Goal: Navigation & Orientation: Find specific page/section

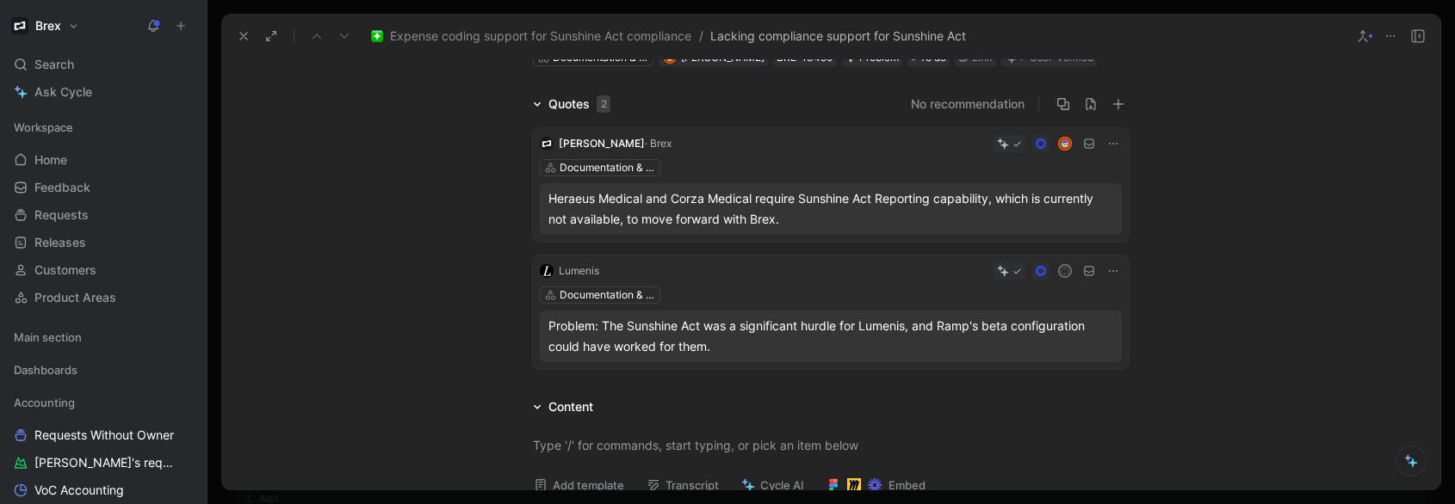
scroll to position [103, 0]
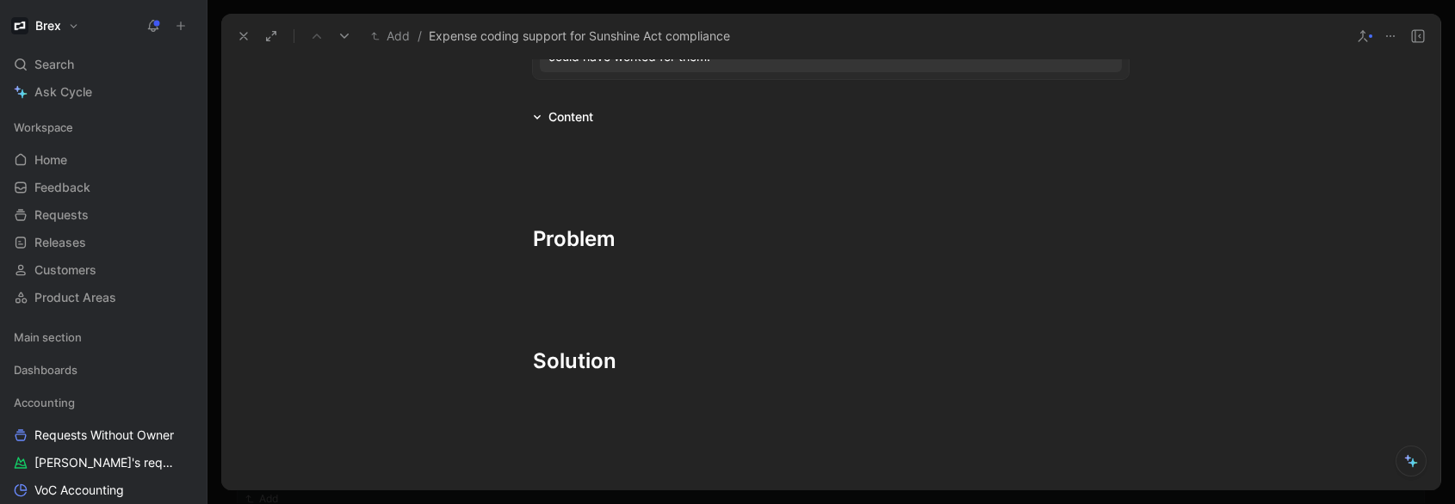
scroll to position [383, 0]
click at [563, 273] on div at bounding box center [831, 282] width 596 height 18
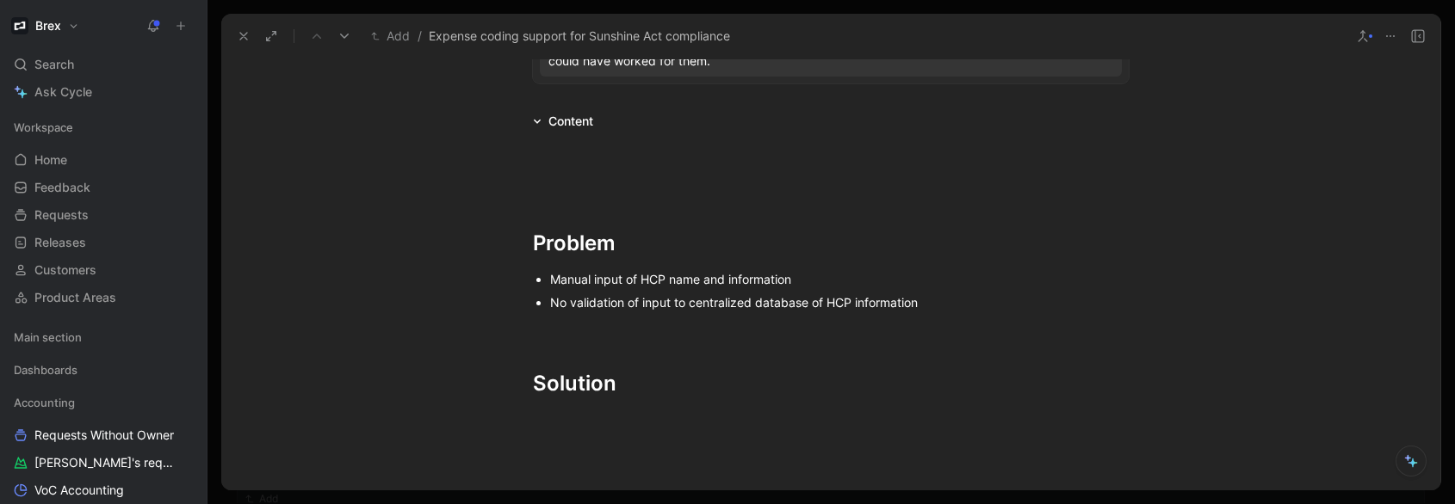
click at [620, 280] on div "Manual input of HCP name and information" at bounding box center [839, 279] width 578 height 18
click at [550, 280] on div "Manual input for HCP name and information required" at bounding box center [839, 279] width 578 height 18
click at [863, 275] on div "Manual input for HCP name and information required" at bounding box center [839, 279] width 578 height 18
click at [917, 306] on div "No validation of input to centralized database of HCP information" at bounding box center [839, 303] width 578 height 18
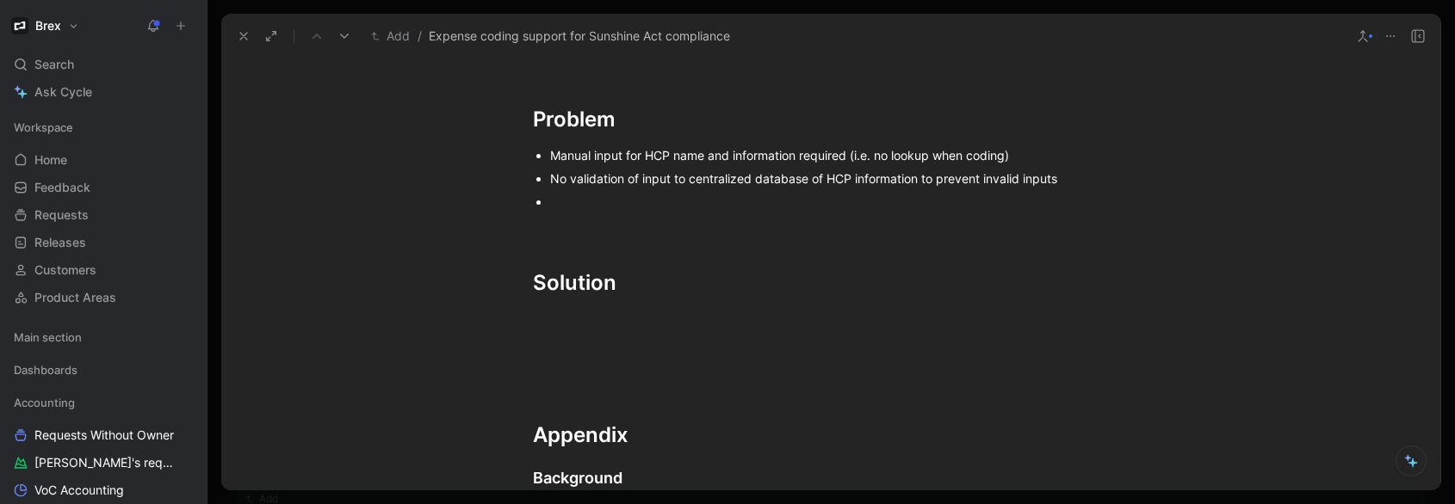
scroll to position [449, 0]
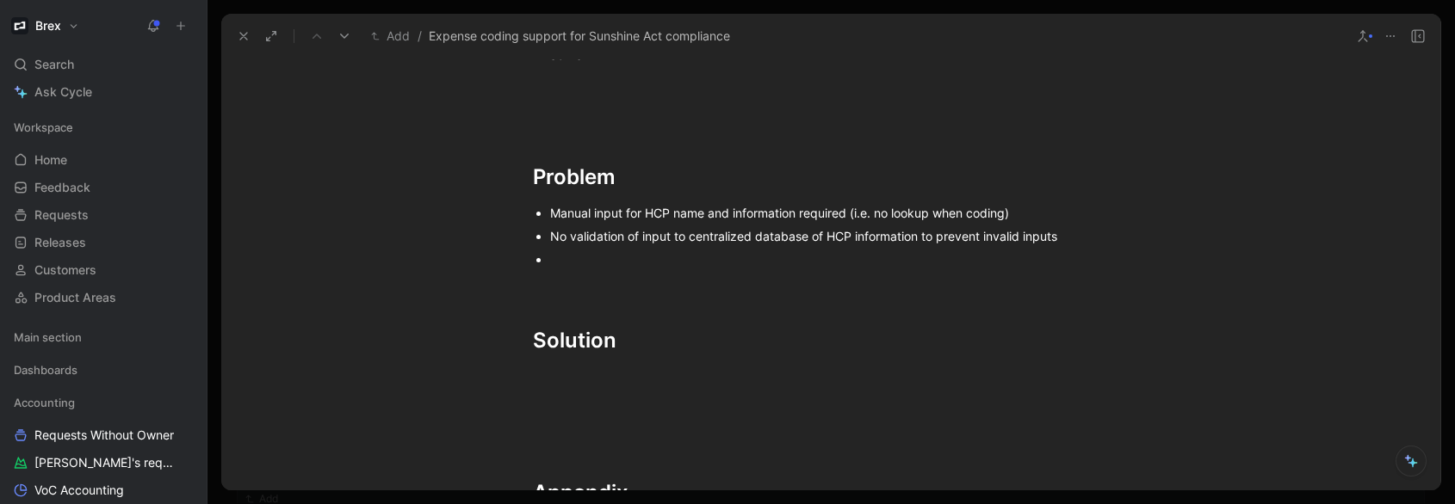
click at [722, 211] on div "Manual input for HCP name and information required (i.e. no lookup when coding)" at bounding box center [839, 213] width 578 height 18
click at [581, 257] on div at bounding box center [839, 260] width 578 height 18
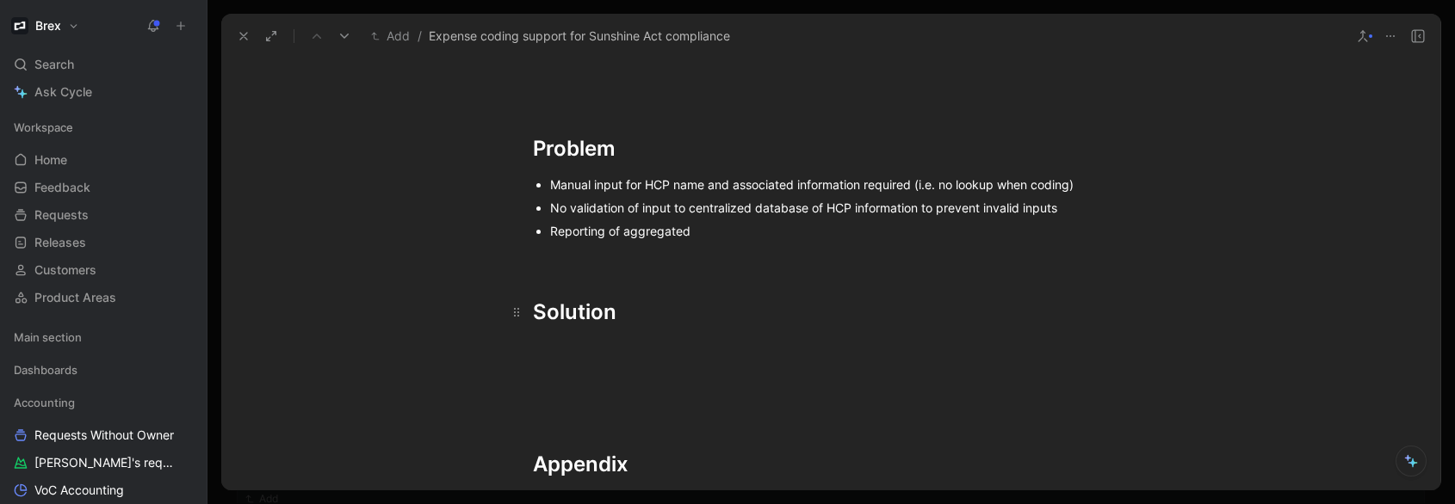
scroll to position [472, 0]
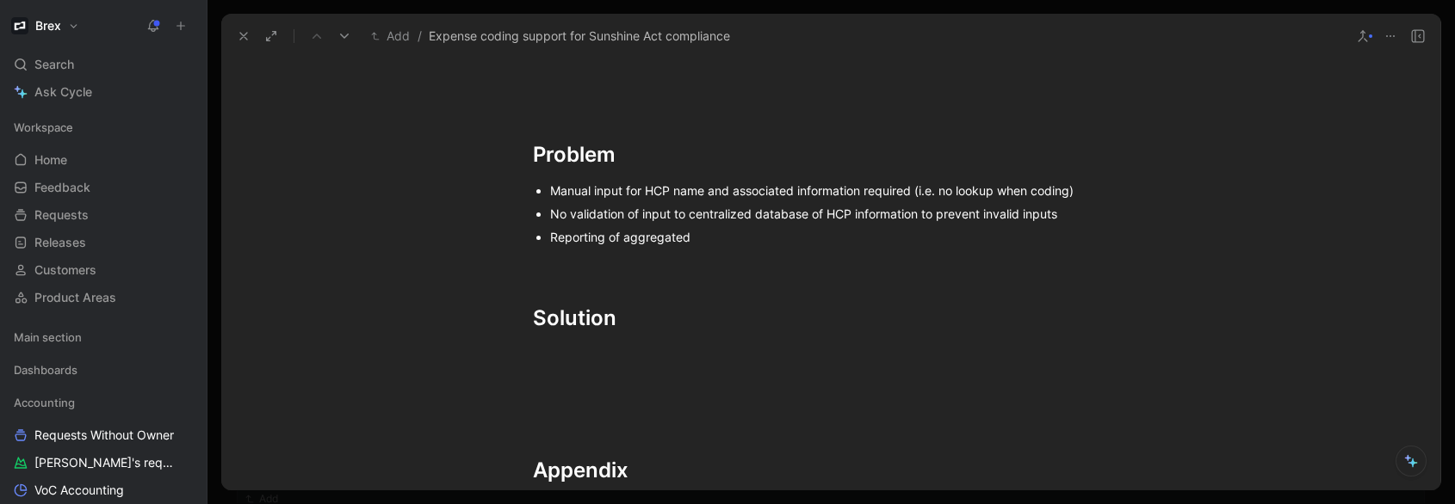
click at [544, 242] on ul "Manual input for HCP name and associated information required (i.e. no lookup w…" at bounding box center [830, 214] width 661 height 70
click at [776, 238] on div "Reporting of aggregated" at bounding box center [839, 237] width 578 height 18
click at [715, 223] on p "No validation of input to centralized database of HCP information to prevent in…" at bounding box center [839, 213] width 578 height 23
click at [716, 232] on div "Reporting of aggregated" at bounding box center [839, 237] width 578 height 18
click at [676, 247] on p "Some level of reporting needed for submission" at bounding box center [839, 237] width 578 height 23
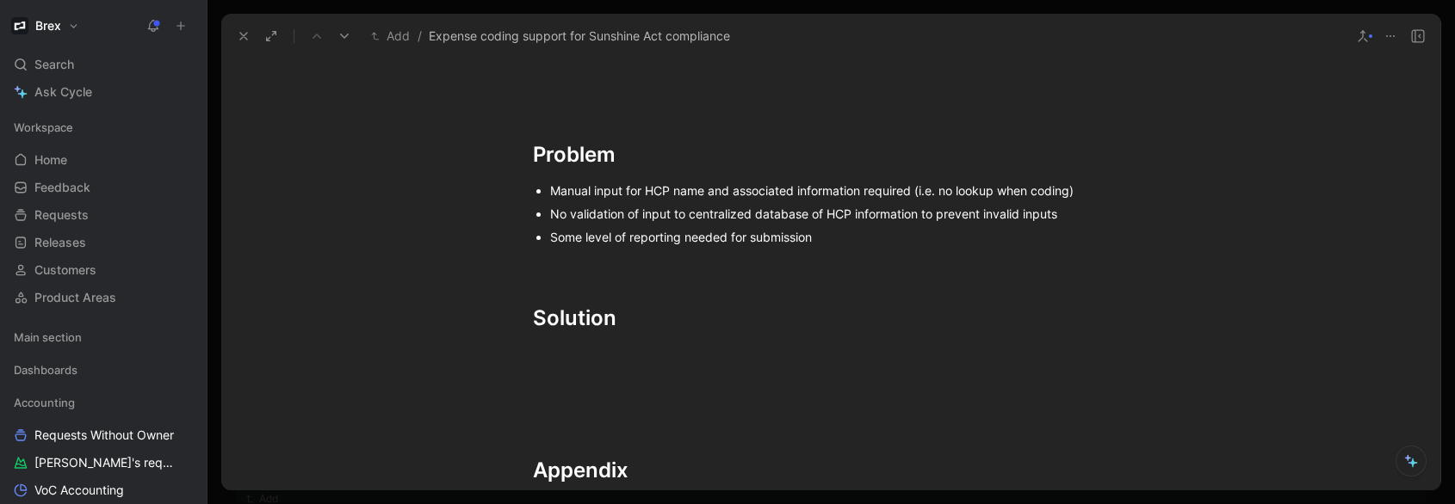
click at [678, 242] on div "Some level of reporting needed for submission" at bounding box center [839, 237] width 578 height 18
click at [797, 236] on div "Some level of reporting of payments made needed for submission" at bounding box center [839, 237] width 578 height 18
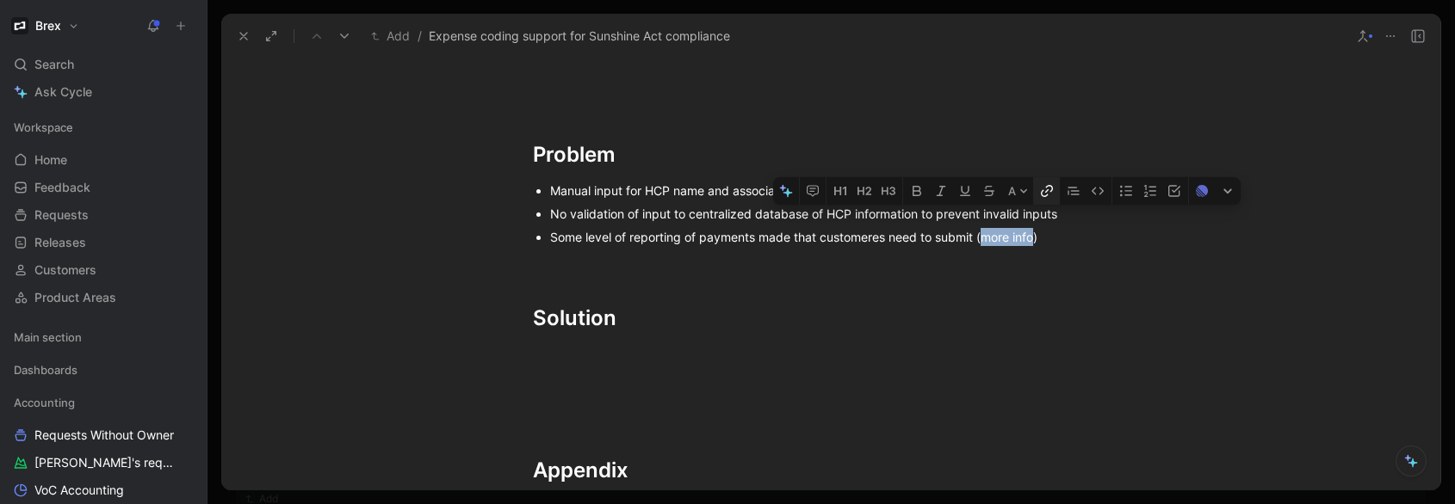
click at [1044, 198] on icon "button" at bounding box center [1047, 191] width 14 height 14
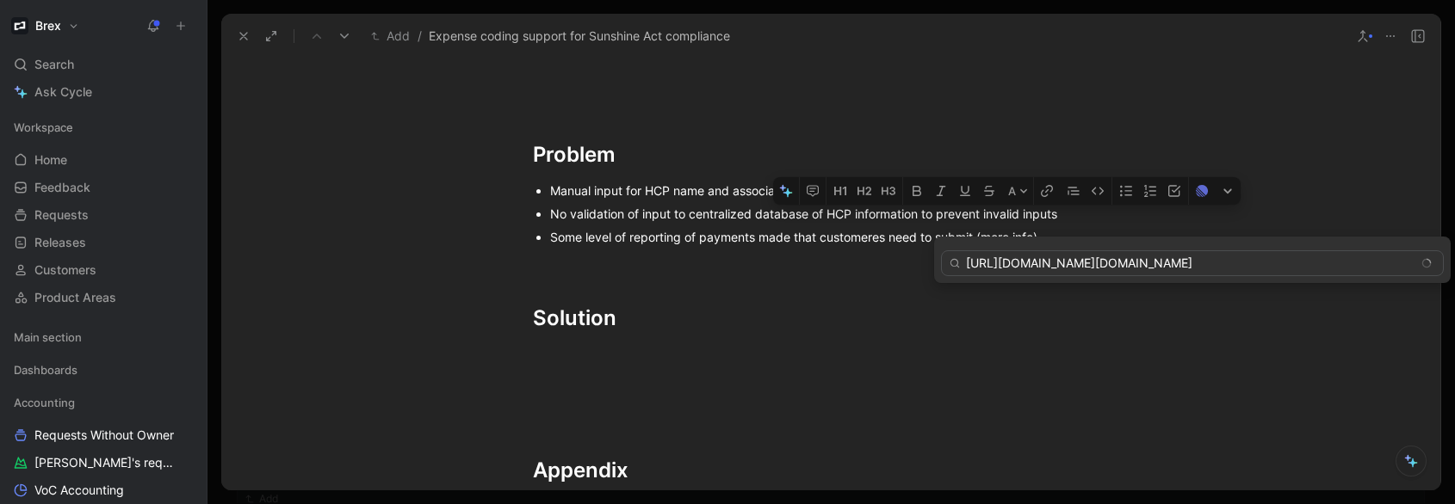
scroll to position [0, 244]
type input "https://www.cms.gov/OpenPayments/Program-Participants/Reporting-Entities/Data-C…"
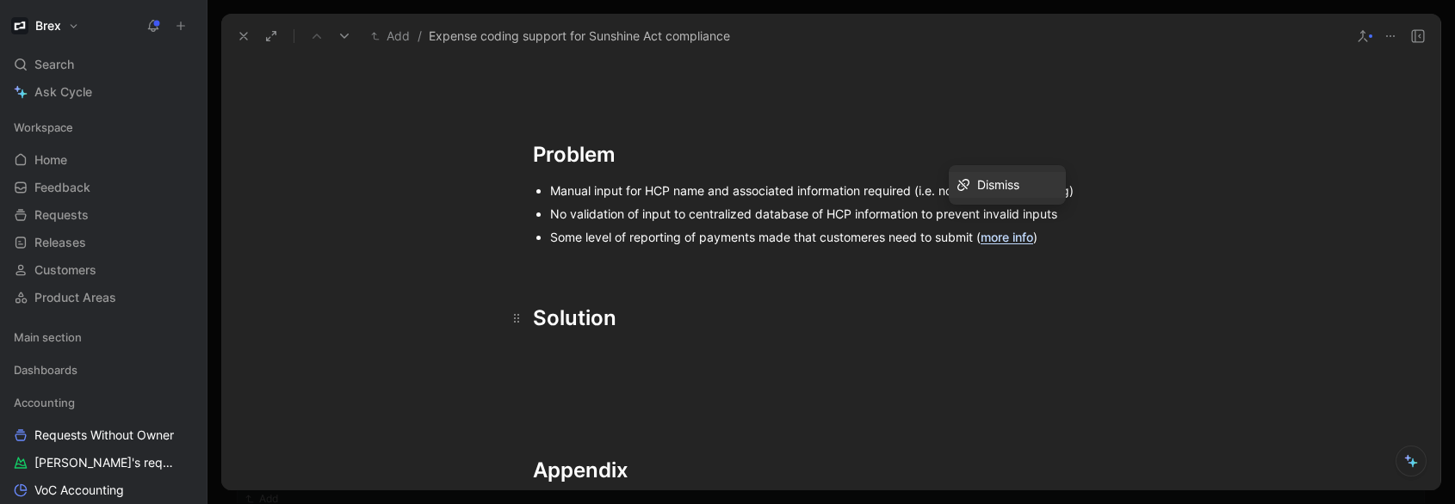
click at [776, 297] on h1 "Solution" at bounding box center [830, 311] width 661 height 60
click at [625, 354] on div at bounding box center [831, 357] width 596 height 18
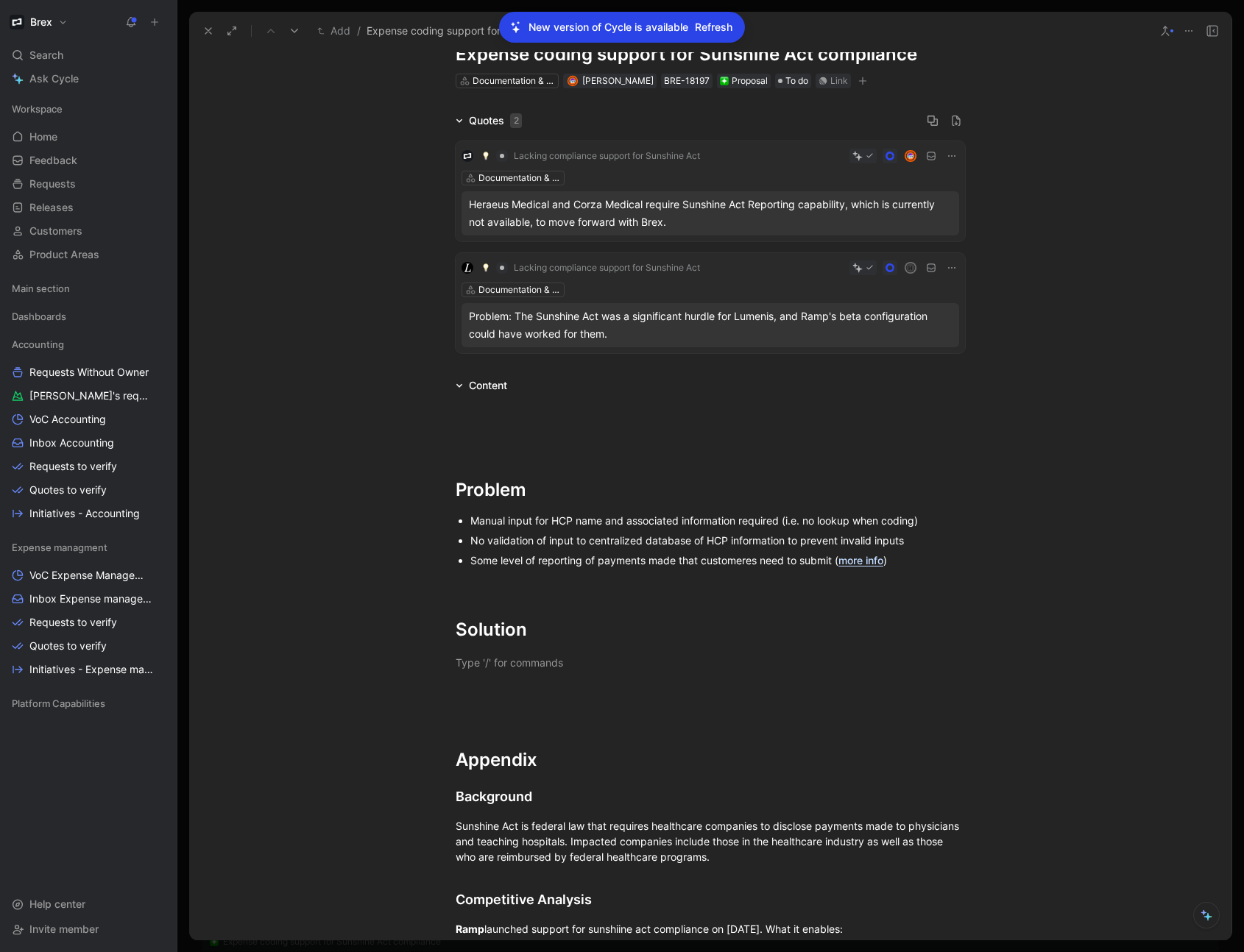
scroll to position [0, 0]
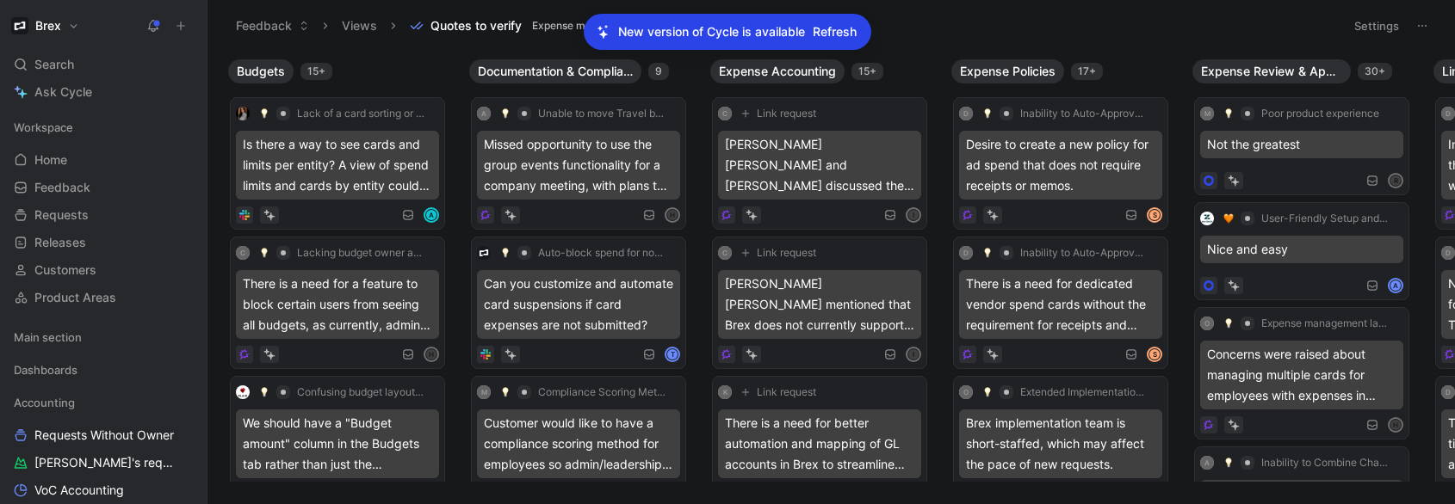
click at [833, 30] on span "Refresh" at bounding box center [835, 32] width 44 height 21
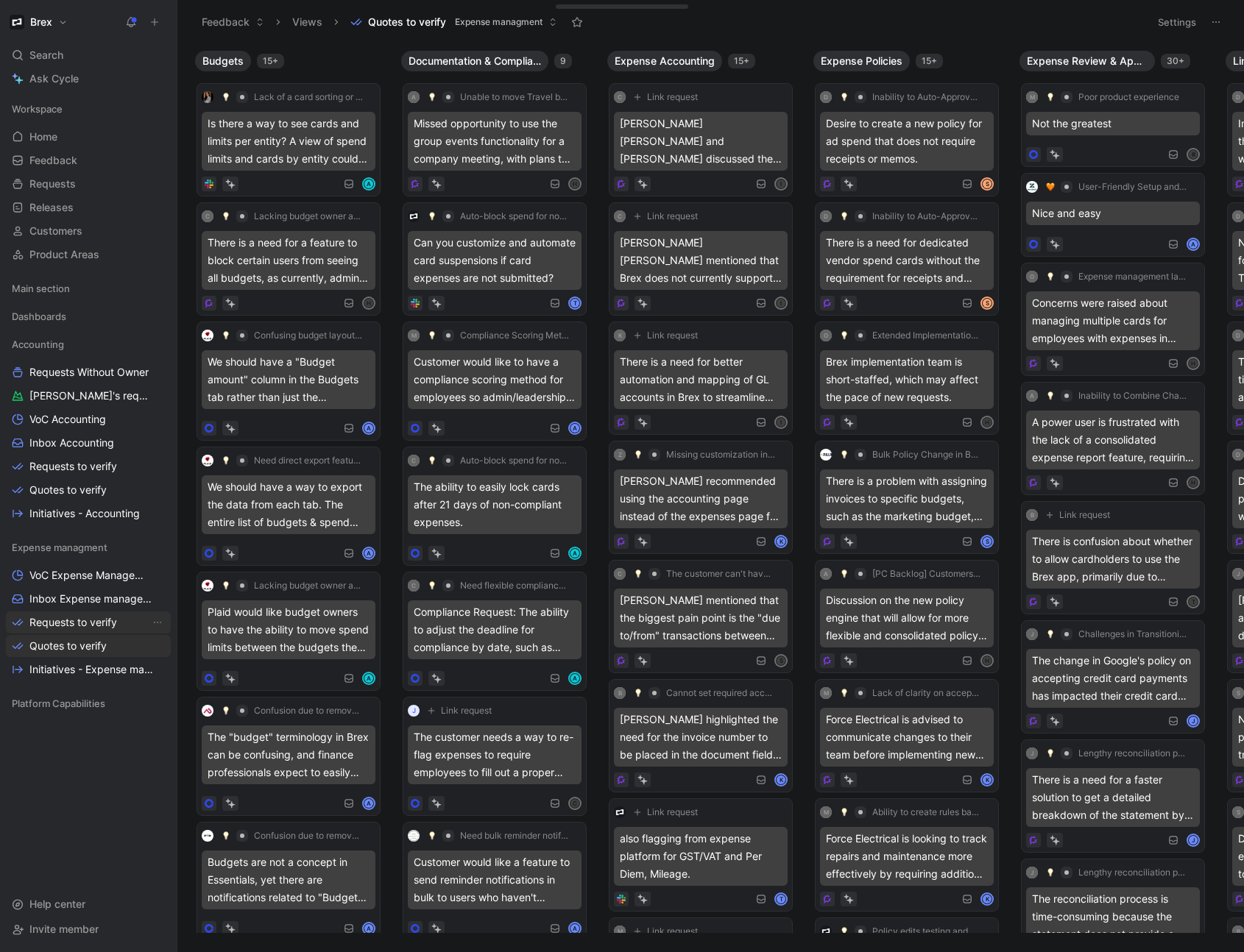
click at [80, 431] on span "Requests to verify" at bounding box center [73, 622] width 87 height 15
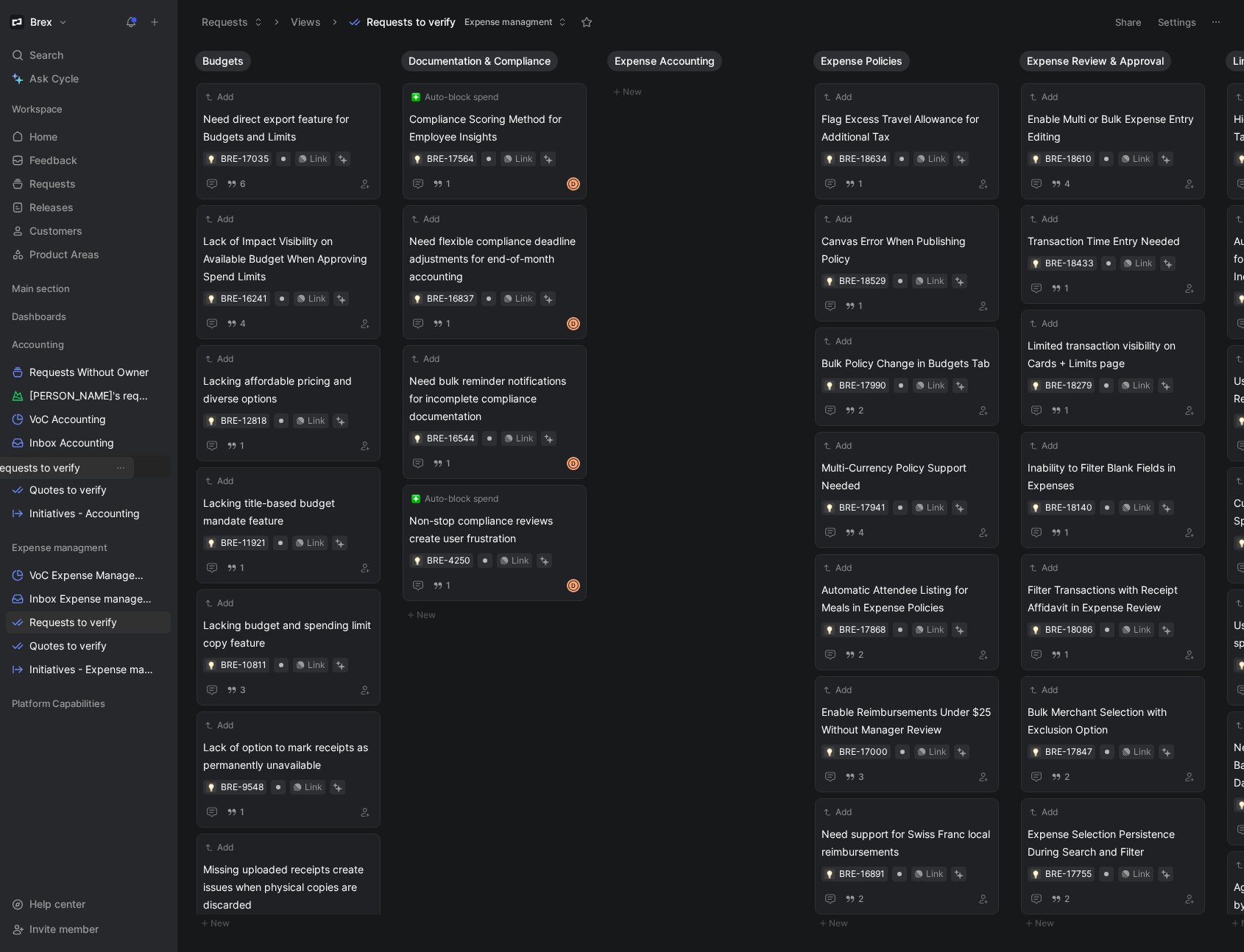
drag, startPoint x: 86, startPoint y: 463, endPoint x: 56, endPoint y: 463, distance: 30.0
click at [51, 431] on div "Workspace Home G then H Feedback G then F Requests G then R Releases G then L C…" at bounding box center [88, 487] width 165 height 780
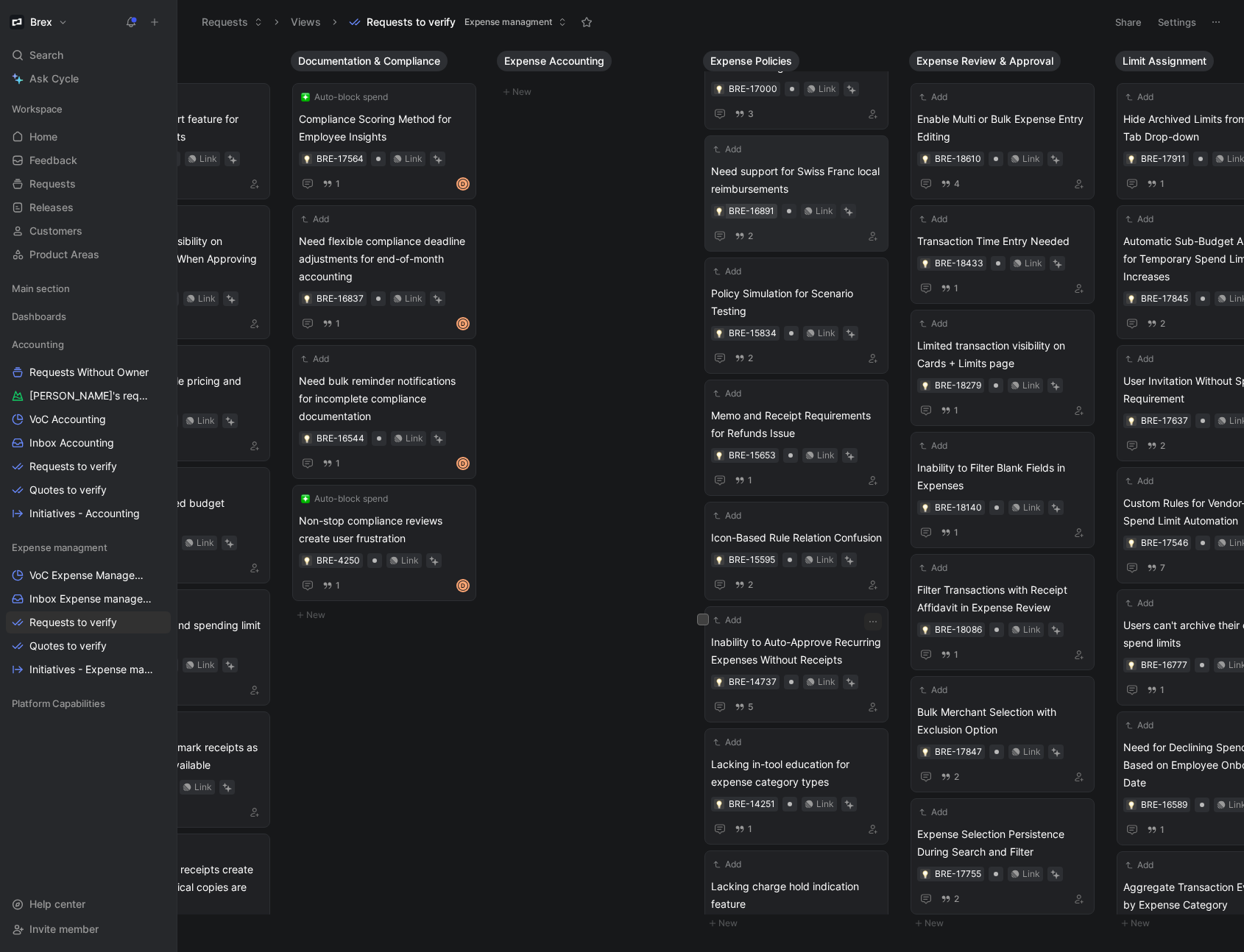
scroll to position [706, 0]
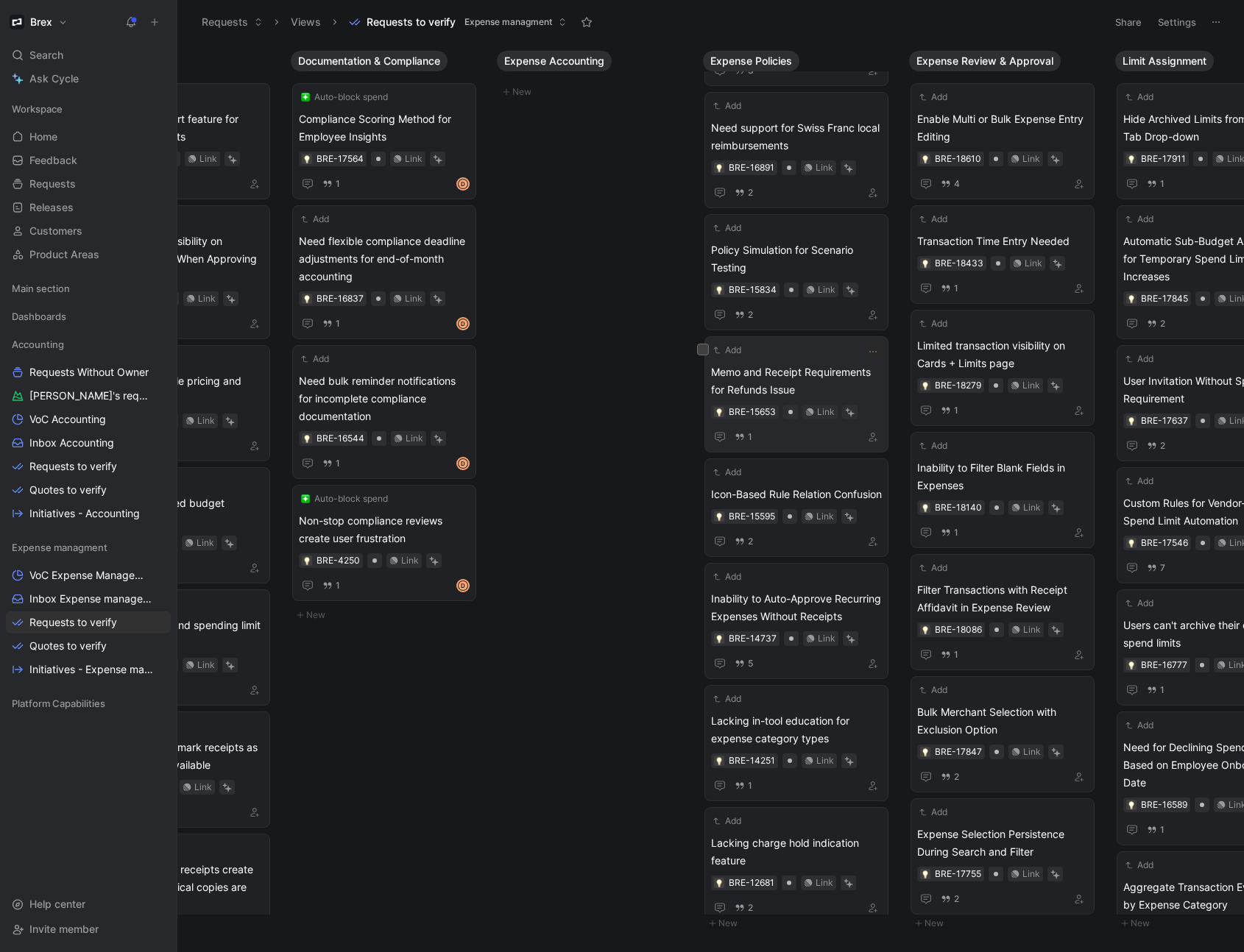
click at [797, 379] on span "Memo and Receipt Requirements for Refunds Issue" at bounding box center [797, 380] width 171 height 35
click at [65, 431] on span "Quotes to verify" at bounding box center [68, 490] width 77 height 15
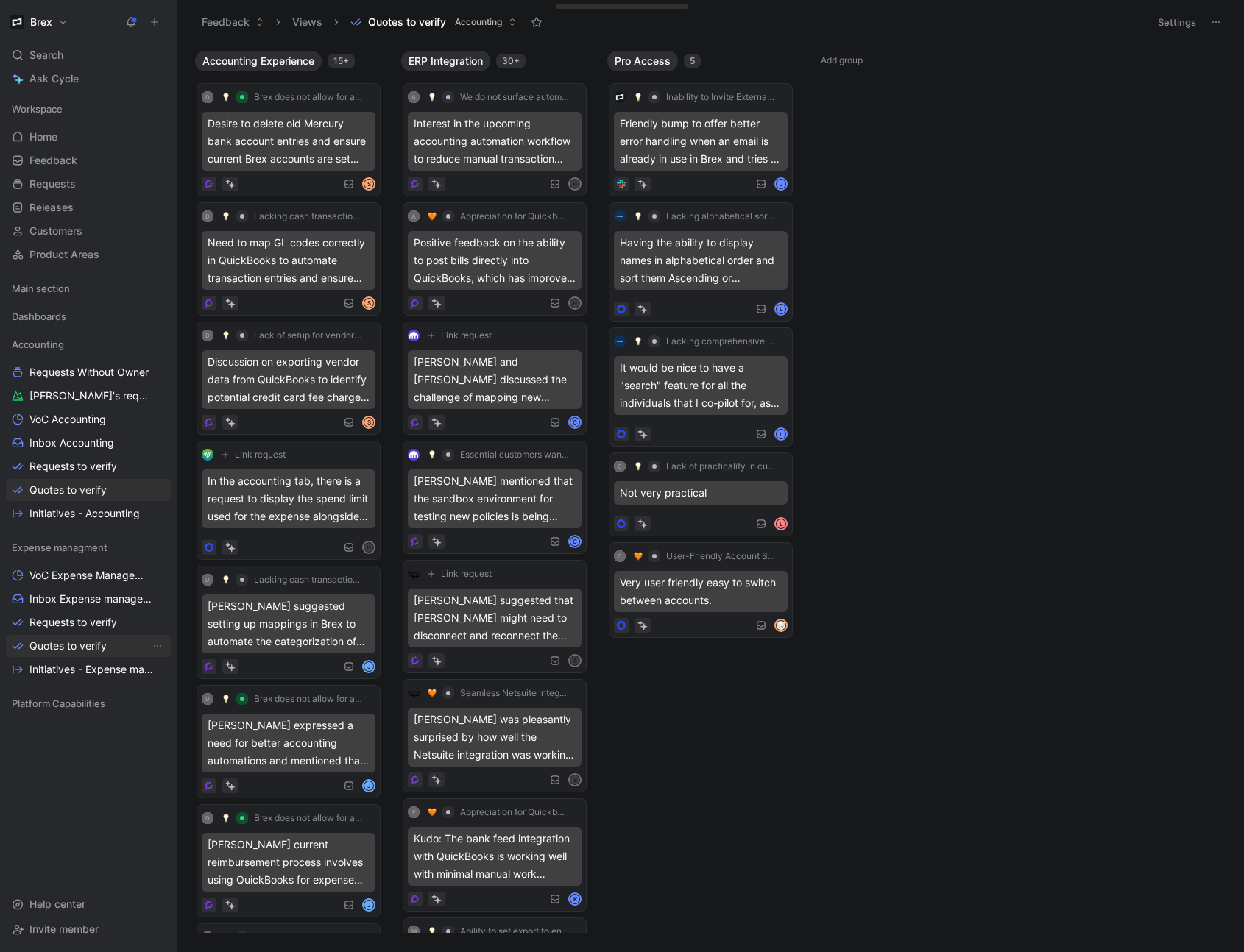
click at [70, 431] on span "Quotes to verify" at bounding box center [68, 645] width 77 height 15
